Goal: Check status

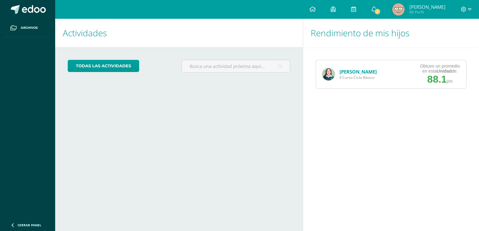
click at [332, 74] on img at bounding box center [328, 74] width 13 height 13
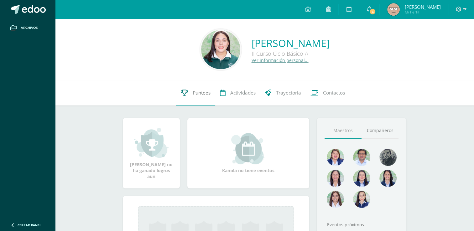
click at [190, 93] on link "Punteos" at bounding box center [195, 93] width 39 height 25
click at [415, 76] on div "Kamila Herrera Melgar II Curso Ciclo Básico A Ver información personal..." at bounding box center [264, 50] width 419 height 62
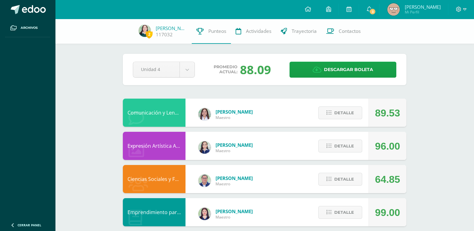
scroll to position [8, 0]
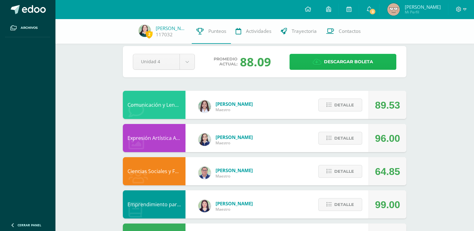
click at [382, 63] on link "Descargar boleta" at bounding box center [343, 62] width 107 height 16
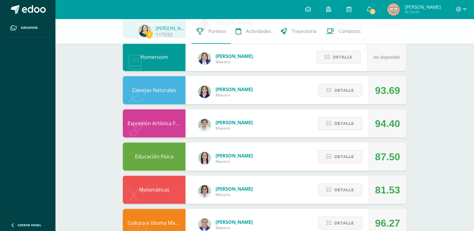
scroll to position [342, 0]
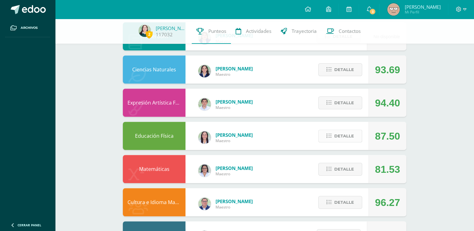
click at [338, 136] on span "Detalle" at bounding box center [344, 136] width 20 height 12
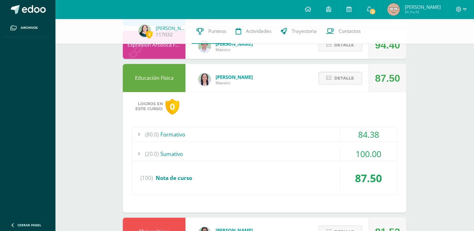
scroll to position [401, 0]
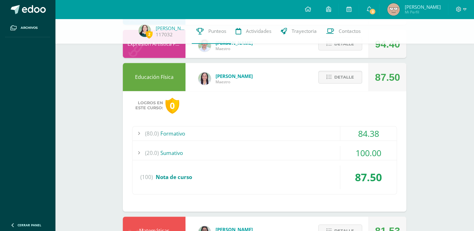
click at [371, 152] on div "100.00" at bounding box center [368, 153] width 56 height 14
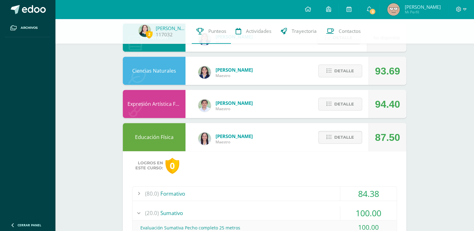
scroll to position [333, 0]
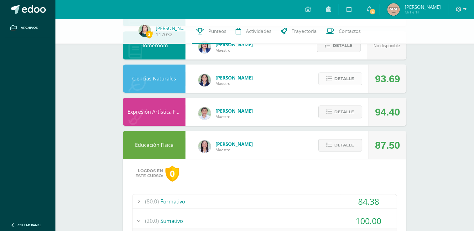
click at [347, 76] on span "Detalle" at bounding box center [344, 79] width 20 height 12
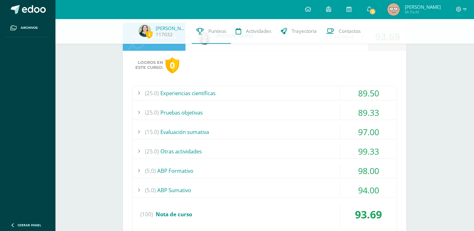
scroll to position [383, 0]
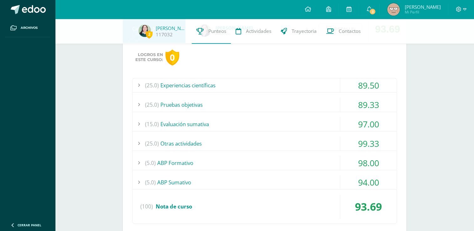
click at [355, 80] on div "89.50" at bounding box center [368, 85] width 56 height 14
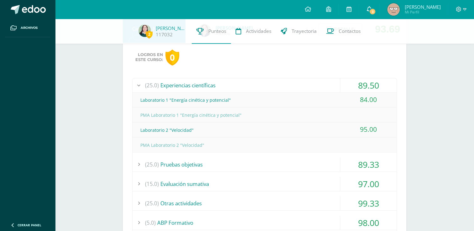
click at [373, 16] on link "3" at bounding box center [369, 9] width 20 height 19
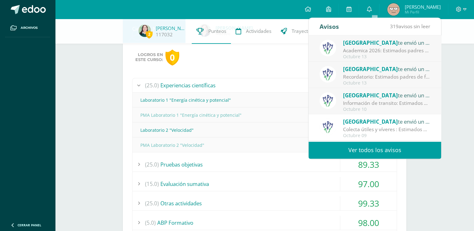
click at [375, 50] on div "Academica 2026: Estimados padres de familia: Compartimos con ustedes informació…" at bounding box center [386, 50] width 87 height 7
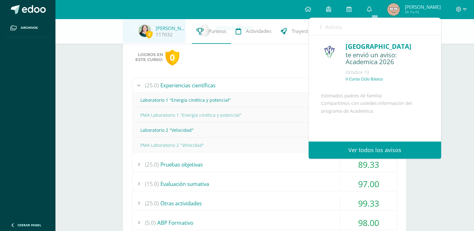
click at [329, 32] on link "Avisos" at bounding box center [331, 27] width 23 height 18
